Goal: Information Seeking & Learning: Check status

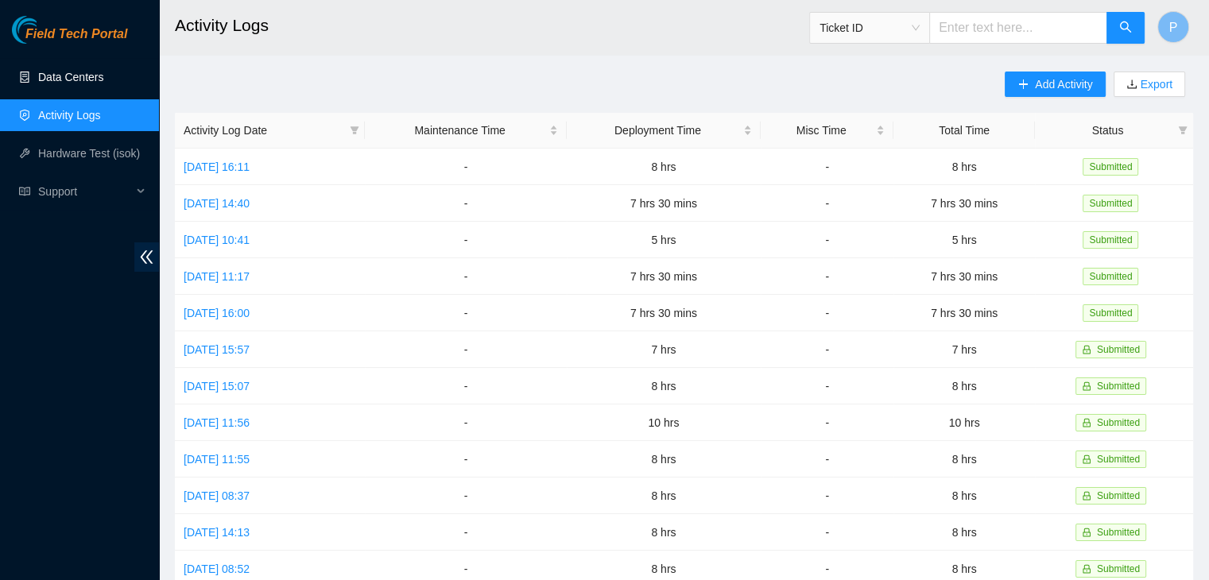
click at [103, 79] on link "Data Centers" at bounding box center [70, 77] width 65 height 13
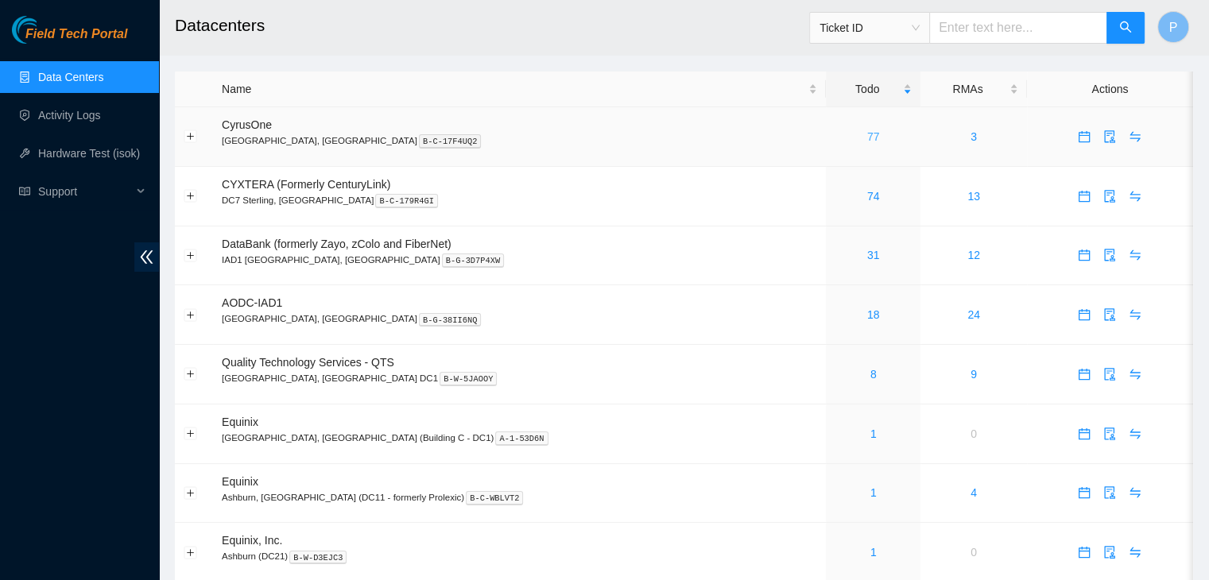
click at [867, 137] on link "77" at bounding box center [873, 136] width 13 height 13
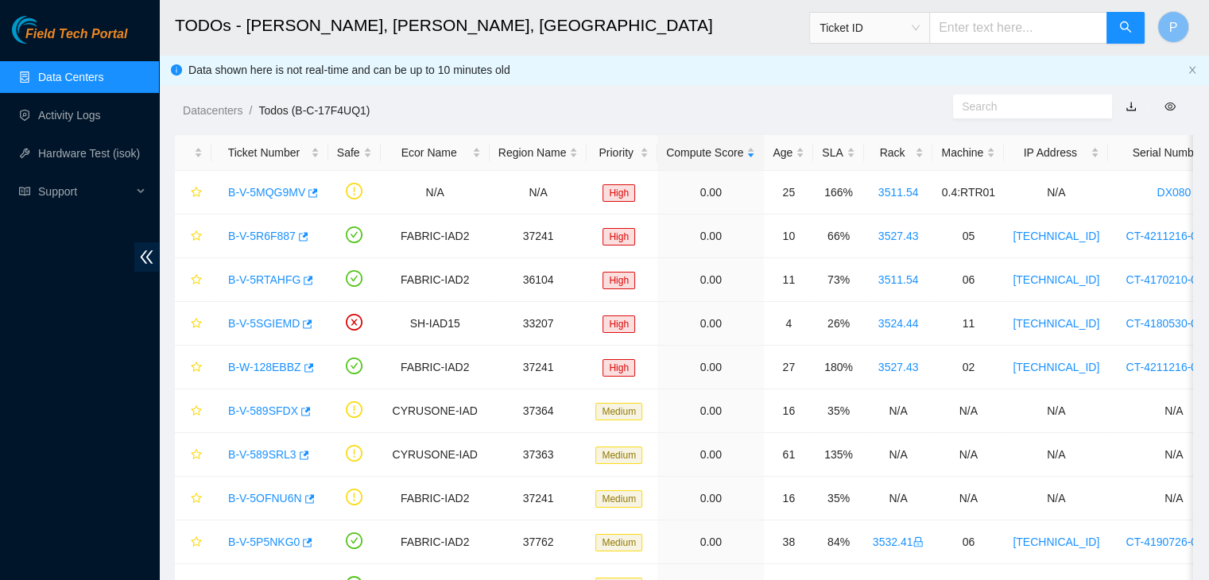
click at [44, 80] on link "Data Centers" at bounding box center [70, 77] width 65 height 13
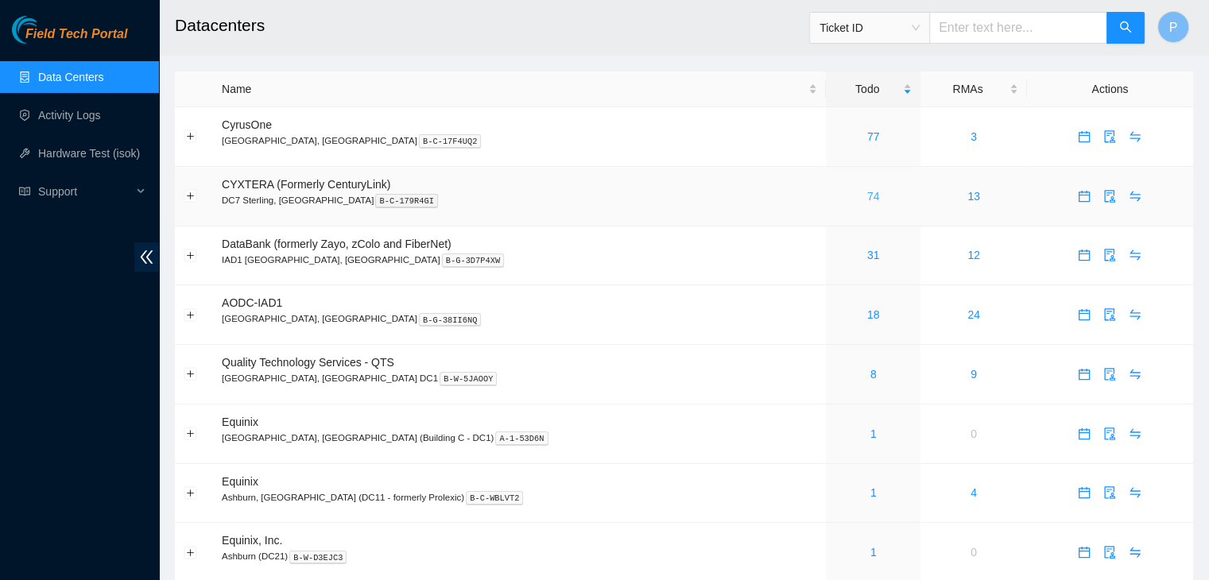
click at [835, 203] on div "74" at bounding box center [873, 196] width 77 height 17
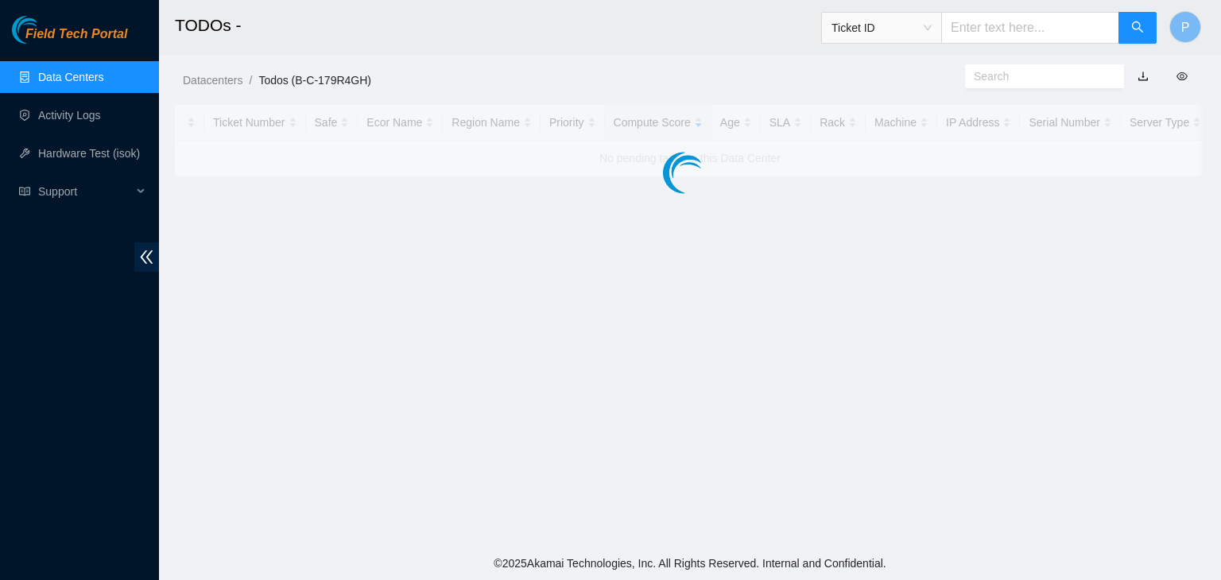
click at [802, 203] on main "TODOs - Ticket ID P Datacenters / Todos (B-C-179R4GH) / Ticket Number Safe Ecor…" at bounding box center [690, 273] width 1062 height 547
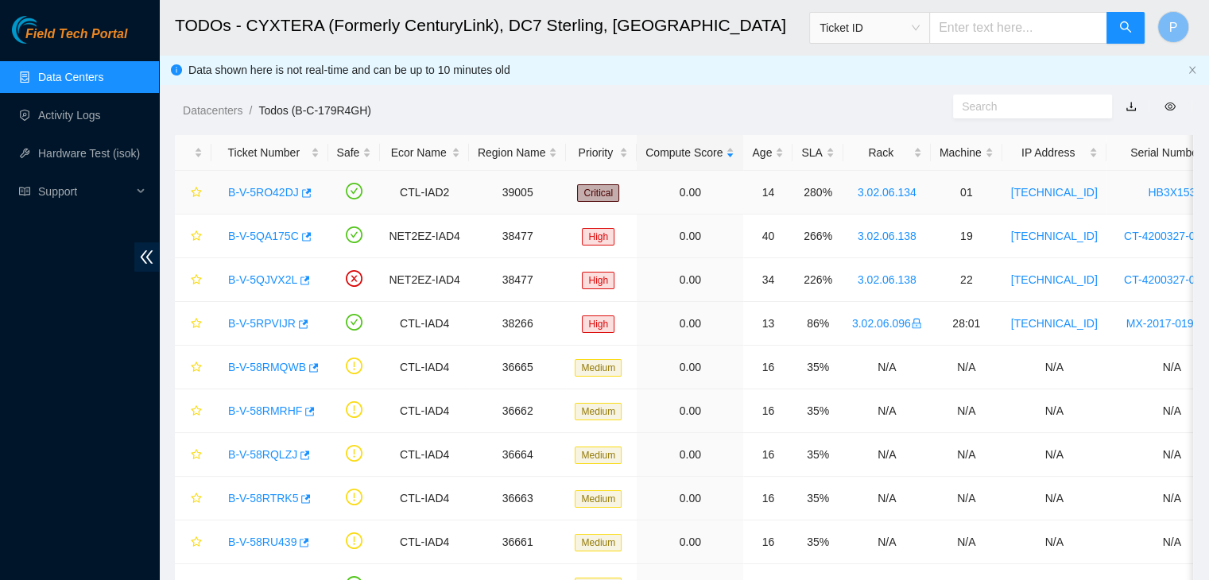
click at [267, 189] on link "B-V-5RO42DJ" at bounding box center [263, 192] width 71 height 13
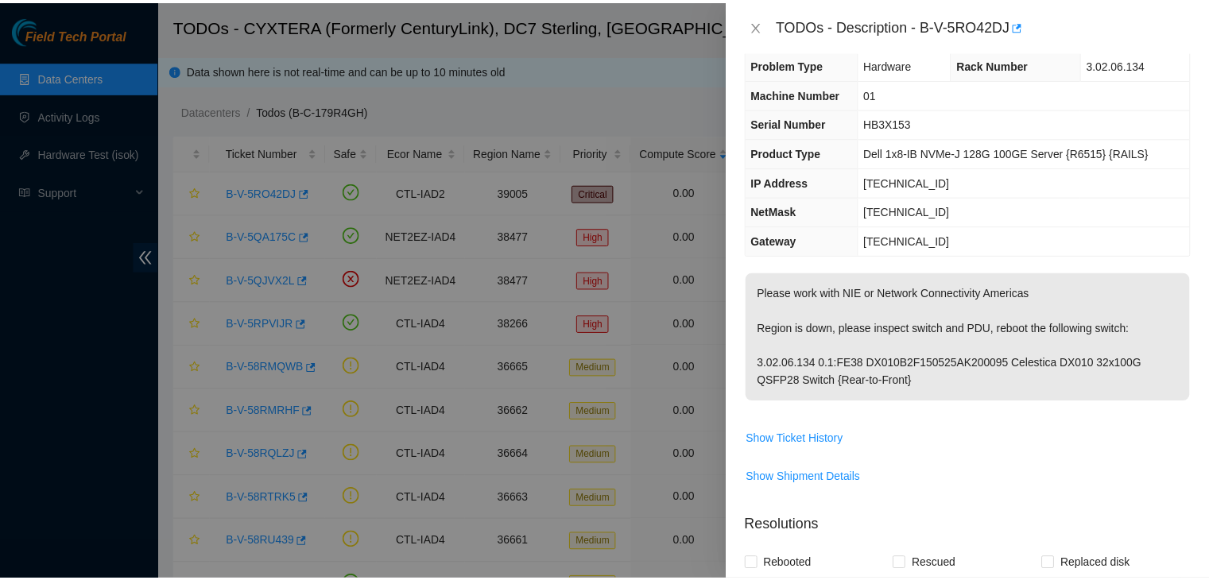
scroll to position [21, 0]
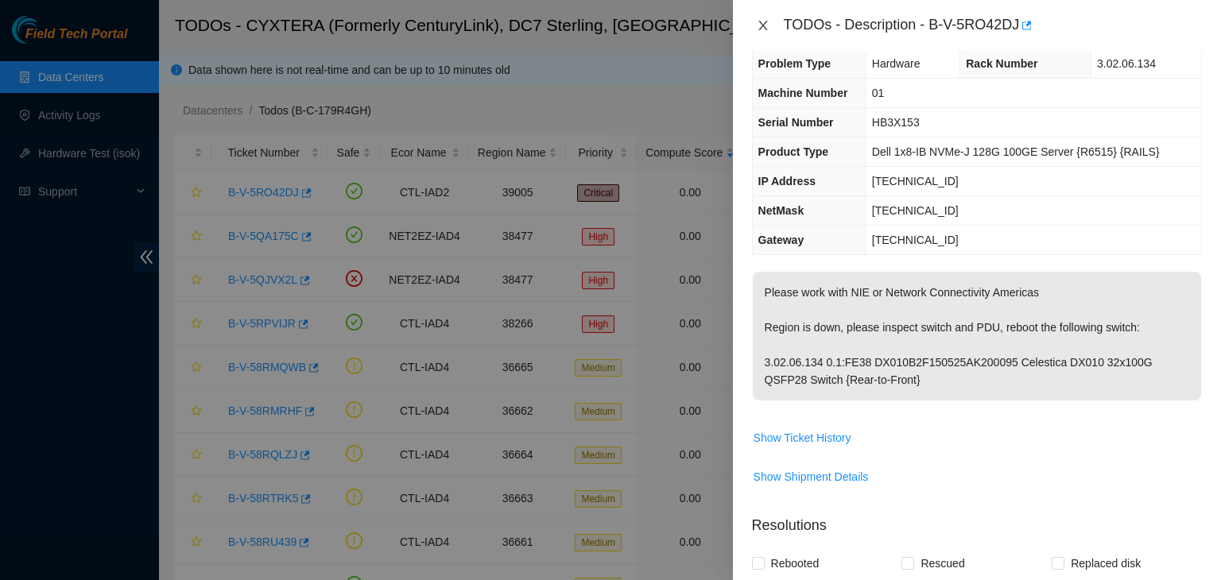
click at [759, 19] on icon "close" at bounding box center [763, 25] width 13 height 13
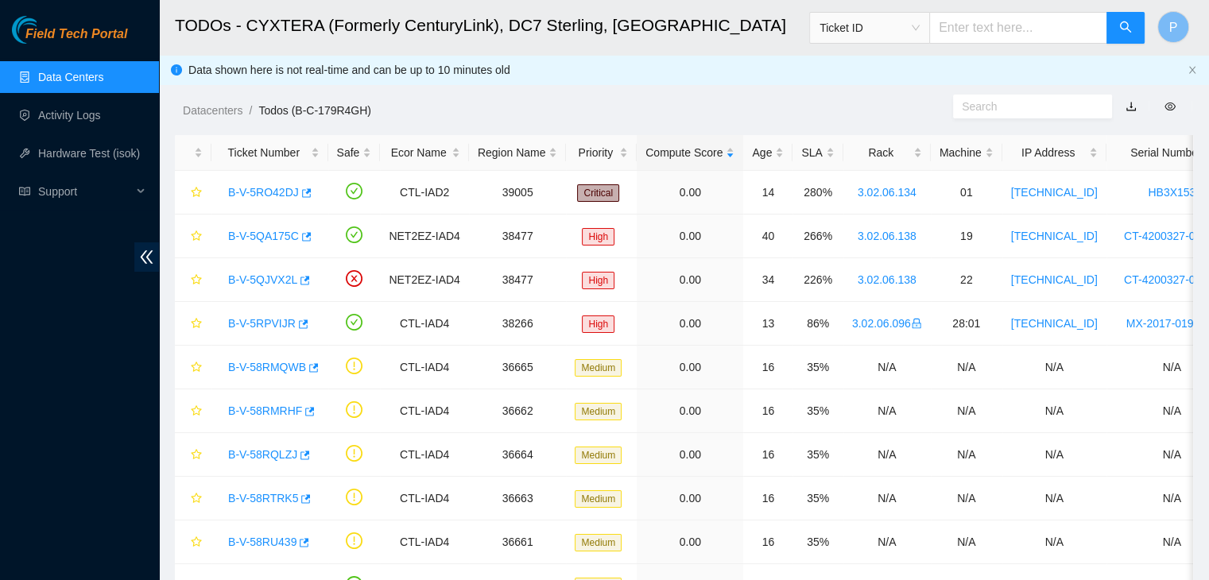
click at [52, 82] on link "Data Centers" at bounding box center [70, 77] width 65 height 13
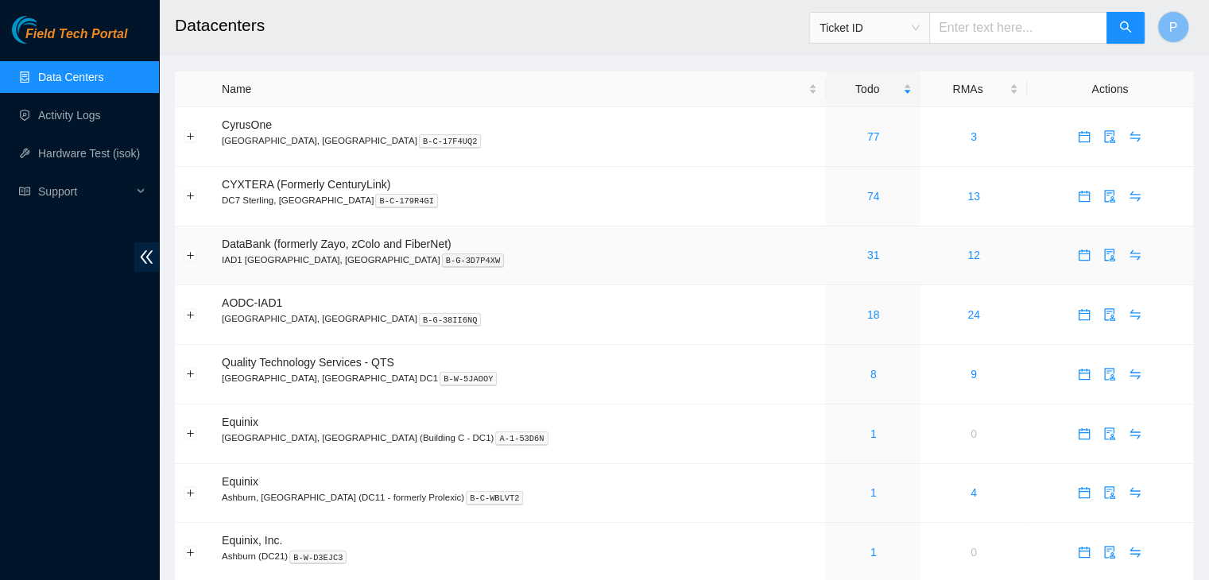
click at [835, 258] on div "31" at bounding box center [873, 254] width 77 height 17
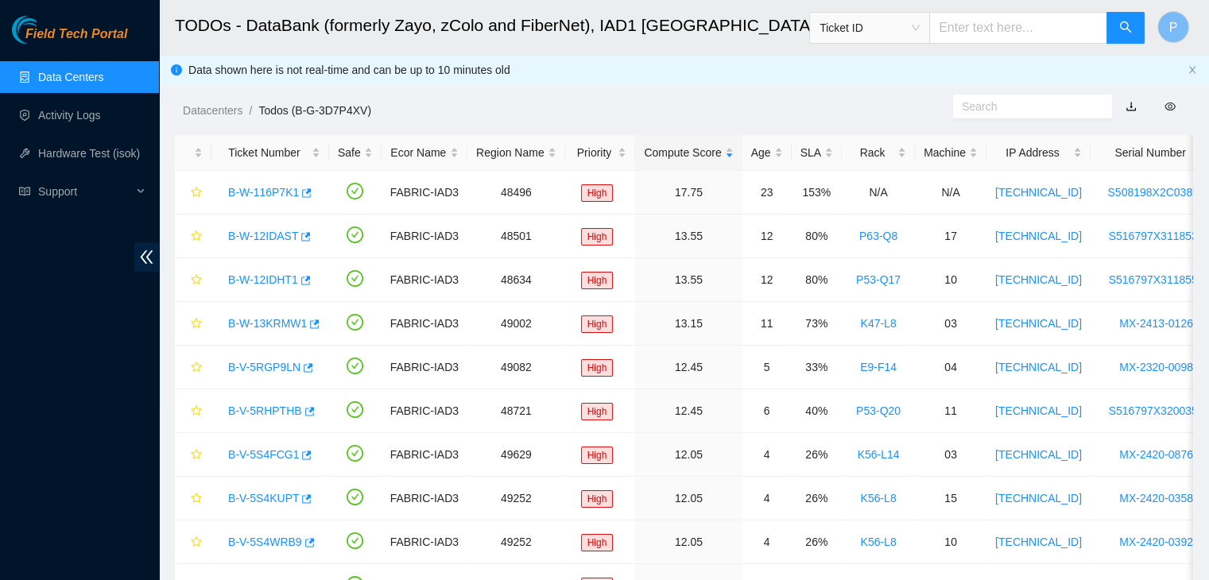
click at [87, 71] on link "Data Centers" at bounding box center [70, 77] width 65 height 13
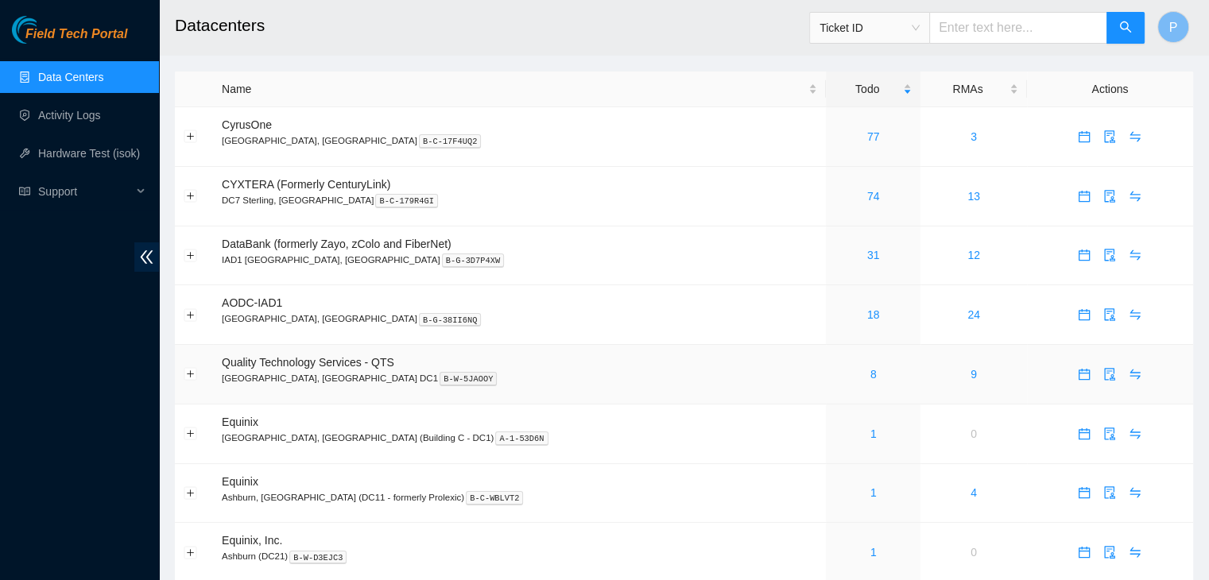
click at [835, 377] on div "8" at bounding box center [873, 374] width 77 height 17
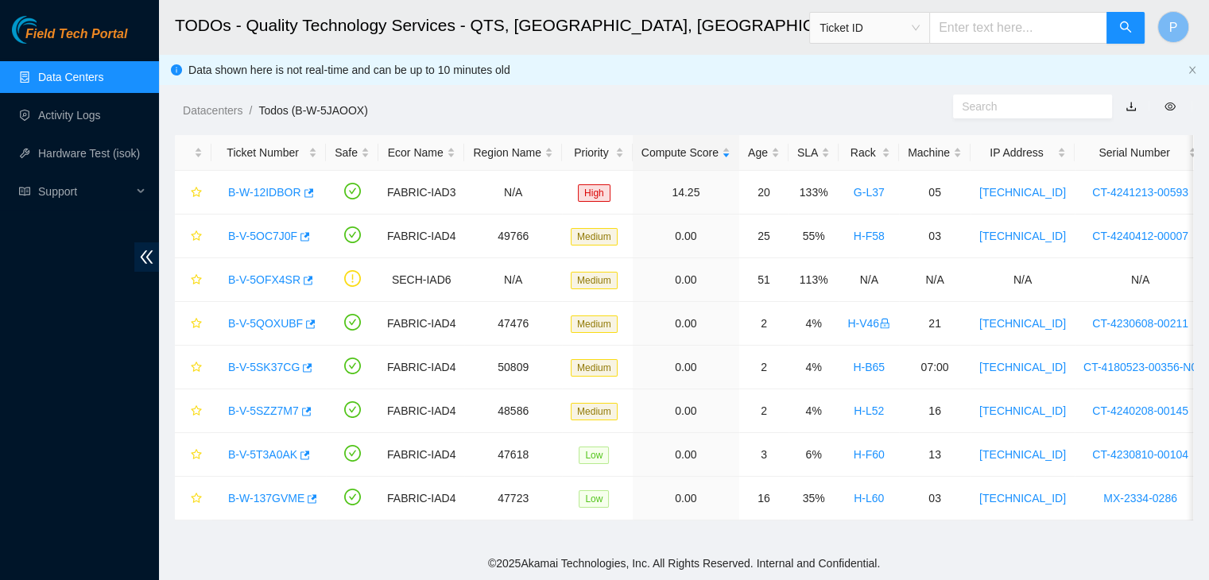
click at [84, 83] on link "Data Centers" at bounding box center [70, 77] width 65 height 13
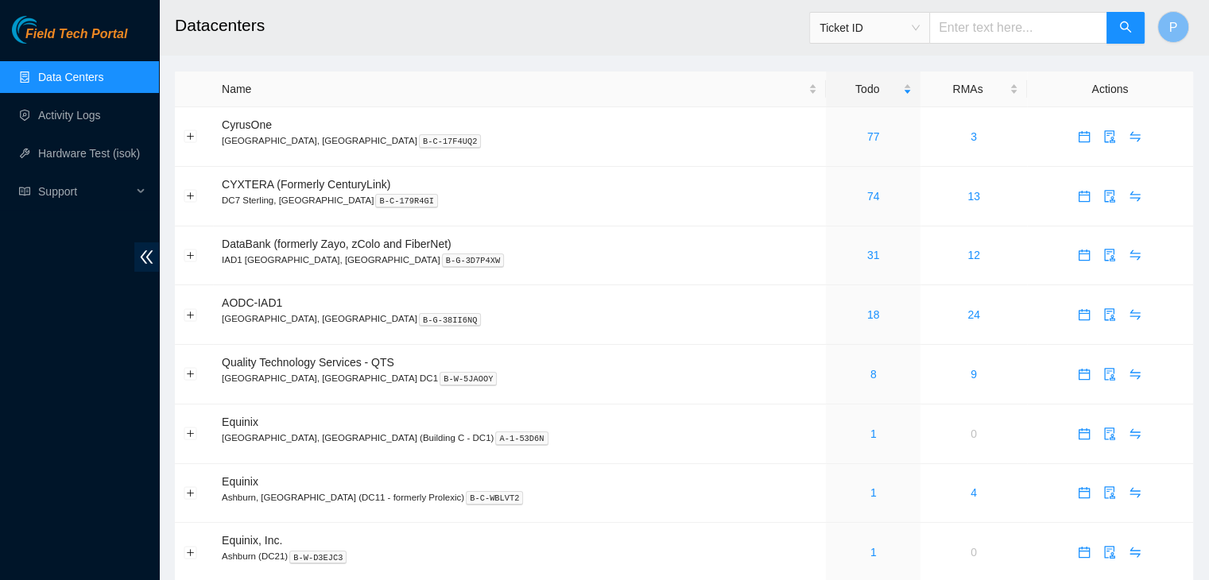
click at [151, 429] on div "Field Tech Portal Data Centers Activity Logs Hardware Test (isok) Support" at bounding box center [79, 298] width 159 height 565
